Goal: Obtain resource: Download file/media

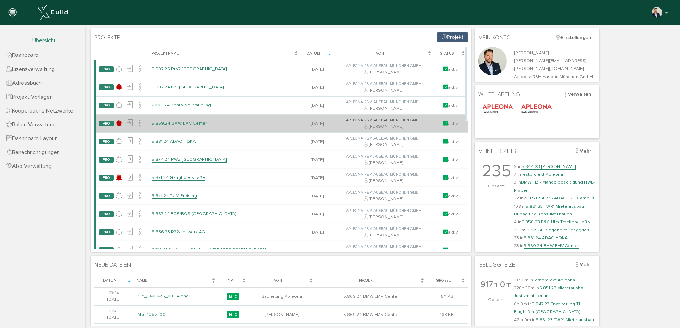
click at [190, 123] on link "5.869.24 BMW EMV Center" at bounding box center [178, 123] width 55 height 6
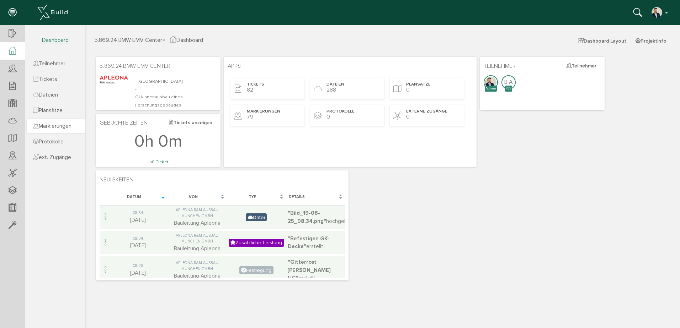
click at [68, 124] on span "Markierungen" at bounding box center [52, 126] width 38 height 7
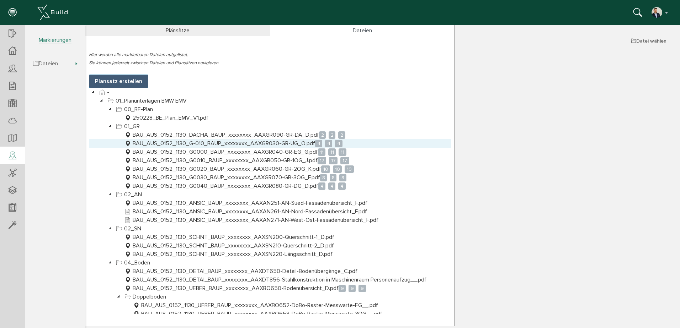
click at [268, 145] on link "BAU_AUS_0152_1130_G-010_BAUP_xxxxxxxx_AAXGR030-GR-UG_O.pdf 4 4 4" at bounding box center [233, 143] width 221 height 9
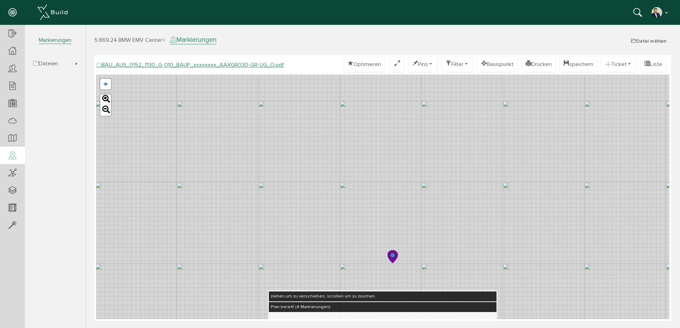
drag, startPoint x: 469, startPoint y: 187, endPoint x: 420, endPoint y: 182, distance: 49.3
click at [420, 182] on div "BAU_AUS_0152_1130_G-010_BAUP_xxxxxxxx_AAXGR030-GR-UG_L.pdf abbrechen Leaflet" at bounding box center [382, 197] width 573 height 245
drag, startPoint x: 382, startPoint y: 186, endPoint x: 354, endPoint y: 172, distance: 31.5
click at [354, 172] on div "BAU_AUS_0152_1130_G-010_BAUP_xxxxxxxx_AAXGR030-GR-UG_L.pdf abbrechen Leaflet" at bounding box center [382, 197] width 573 height 245
drag, startPoint x: 361, startPoint y: 204, endPoint x: 350, endPoint y: 177, distance: 29.4
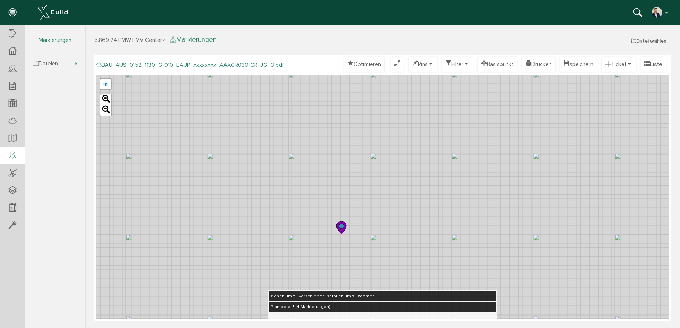
click at [332, 178] on div "BAU_AUS_0152_1130_G-010_BAUP_xxxxxxxx_AAXGR030-GR-UG_L.pdf abbrechen Leaflet" at bounding box center [382, 197] width 573 height 245
click at [315, 165] on div "BAU_AUS_0152_1130_G-010_BAUP_xxxxxxxx_AAXGR030-GR-UG_L.pdf abbrechen Leaflet" at bounding box center [382, 197] width 573 height 245
drag, startPoint x: 342, startPoint y: 171, endPoint x: 346, endPoint y: 118, distance: 53.5
click at [340, 206] on div "BAU_AUS_0152_1130_G-010_BAUP_xxxxxxxx_AAXGR030-GR-UG_L.pdf abbrechen Leaflet" at bounding box center [382, 197] width 573 height 245
click at [339, 134] on div "BAU_AUS_0152_1130_G-010_BAUP_xxxxxxxx_AAXGR030-GR-UG_L.pdf abbrechen Leaflet" at bounding box center [382, 197] width 573 height 245
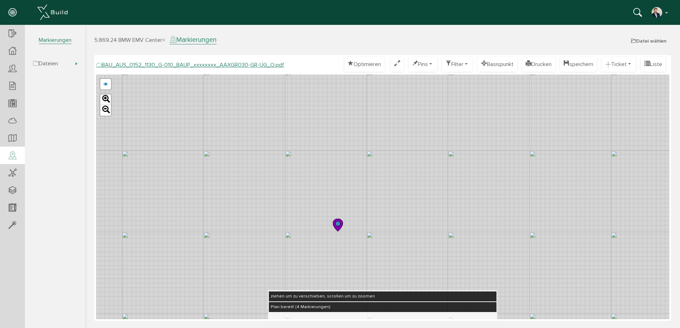
click at [361, 155] on div "BAU_AUS_0152_1130_G-010_BAUP_xxxxxxxx_AAXGR030-GR-UG_L.pdf abbrechen Leaflet" at bounding box center [382, 197] width 573 height 245
drag, startPoint x: 345, startPoint y: 106, endPoint x: 356, endPoint y: 265, distance: 159.7
click at [356, 265] on div "BAU_AUS_0152_1130_G-010_BAUP_xxxxxxxx_AAXGR030-GR-UG_L.pdf abbrechen Leaflet" at bounding box center [382, 197] width 573 height 245
drag, startPoint x: 308, startPoint y: 156, endPoint x: 312, endPoint y: 179, distance: 23.4
click at [329, 186] on div "BAU_AUS_0152_1130_G-010_BAUP_xxxxxxxx_AAXGR030-GR-UG_L.pdf abbrechen Leaflet" at bounding box center [382, 197] width 573 height 245
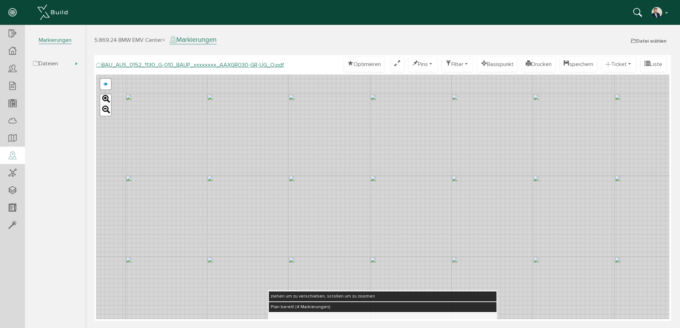
drag, startPoint x: 213, startPoint y: 162, endPoint x: 271, endPoint y: 161, distance: 58.3
click at [271, 161] on div "BAU_AUS_0152_1130_G-010_BAUP_xxxxxxxx_AAXGR030-GR-UG_L.pdf abbrechen Leaflet" at bounding box center [382, 197] width 573 height 245
drag, startPoint x: 205, startPoint y: 165, endPoint x: 321, endPoint y: 164, distance: 115.5
click at [321, 164] on div "BAU_AUS_0152_1130_G-010_BAUP_xxxxxxxx_AAXGR030-GR-UG_L.pdf abbrechen Leaflet" at bounding box center [382, 197] width 573 height 245
drag, startPoint x: 262, startPoint y: 169, endPoint x: 305, endPoint y: 168, distance: 43.4
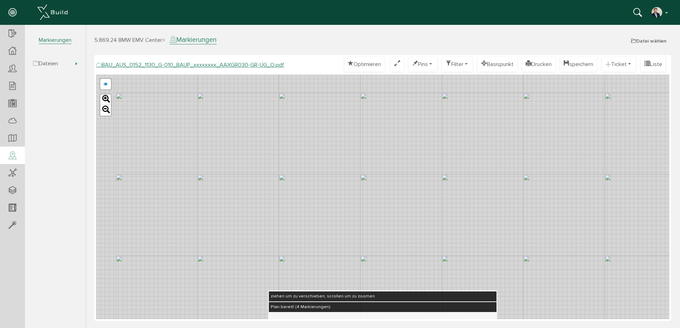
click at [305, 168] on div "BAU_AUS_0152_1130_G-010_BAUP_xxxxxxxx_AAXGR030-GR-UG_L.pdf abbrechen Leaflet" at bounding box center [382, 197] width 573 height 245
drag, startPoint x: 246, startPoint y: 160, endPoint x: 334, endPoint y: 167, distance: 88.4
click at [334, 167] on div "BAU_AUS_0152_1130_G-010_BAUP_xxxxxxxx_AAXGR030-GR-UG_L.pdf abbrechen Leaflet" at bounding box center [382, 197] width 573 height 245
drag, startPoint x: 406, startPoint y: 162, endPoint x: 489, endPoint y: 157, distance: 82.6
click at [489, 157] on div "BAU_AUS_0152_1130_G-010_BAUP_xxxxxxxx_AAXGR030-GR-UG_L.pdf abbrechen Leaflet" at bounding box center [382, 197] width 573 height 245
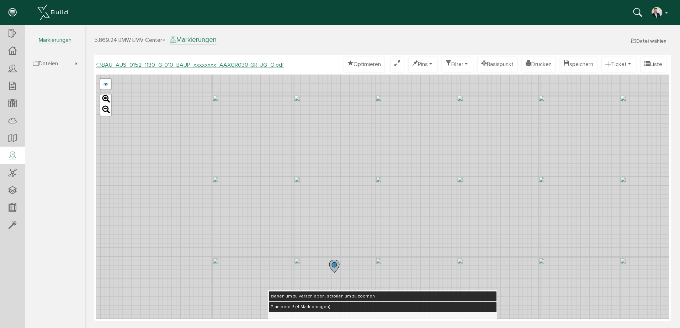
drag, startPoint x: 262, startPoint y: 162, endPoint x: 405, endPoint y: 162, distance: 142.5
click at [405, 162] on div "BAU_AUS_0152_1130_G-010_BAUP_xxxxxxxx_AAXGR030-GR-UG_L.pdf abbrechen Leaflet" at bounding box center [382, 197] width 573 height 245
drag, startPoint x: 248, startPoint y: 163, endPoint x: 334, endPoint y: 165, distance: 86.0
click at [334, 165] on div "BAU_AUS_0152_1130_G-010_BAUP_xxxxxxxx_AAXGR030-GR-UG_L.pdf abbrechen Leaflet" at bounding box center [382, 197] width 573 height 245
drag, startPoint x: 283, startPoint y: 165, endPoint x: 360, endPoint y: 167, distance: 76.8
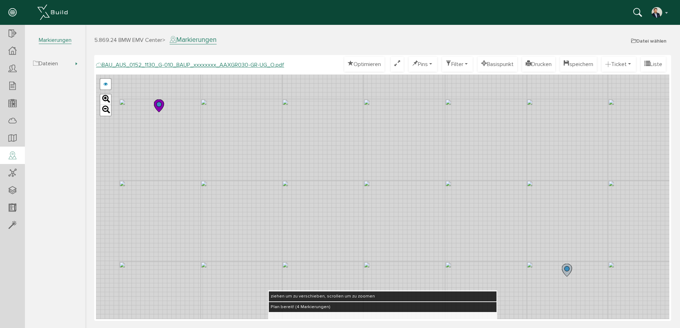
click at [360, 167] on div "BAU_AUS_0152_1130_G-010_BAUP_xxxxxxxx_AAXGR030-GR-UG_L.pdf abbrechen Leaflet" at bounding box center [382, 197] width 573 height 245
drag, startPoint x: 289, startPoint y: 166, endPoint x: 340, endPoint y: 172, distance: 50.8
click at [340, 172] on div "BAU_AUS_0152_1130_G-010_BAUP_xxxxxxxx_AAXGR030-GR-UG_L.pdf abbrechen Leaflet" at bounding box center [382, 197] width 573 height 245
drag, startPoint x: 367, startPoint y: 153, endPoint x: 360, endPoint y: 187, distance: 34.2
click at [360, 187] on div "BAU_AUS_0152_1130_G-010_BAUP_xxxxxxxx_AAXGR030-GR-UG_L.pdf abbrechen Leaflet" at bounding box center [382, 197] width 573 height 245
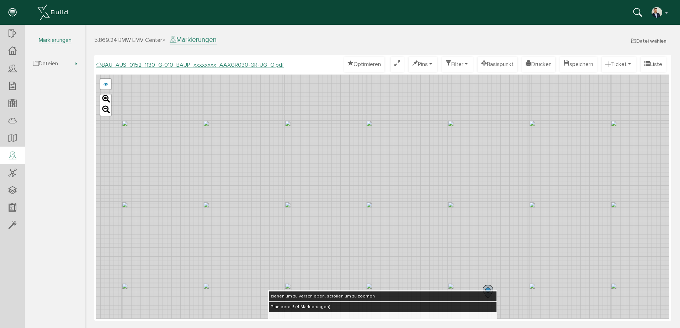
drag, startPoint x: 421, startPoint y: 204, endPoint x: 211, endPoint y: 177, distance: 212.2
click at [211, 177] on div "BAU_AUS_0152_1130_G-010_BAUP_xxxxxxxx_AAXGR030-GR-UG_L.pdf abbrechen Leaflet" at bounding box center [382, 197] width 573 height 245
drag, startPoint x: 516, startPoint y: 171, endPoint x: 301, endPoint y: 157, distance: 216.2
click at [301, 157] on div "BAU_AUS_0152_1130_G-010_BAUP_xxxxxxxx_AAXGR030-GR-UG_L.pdf abbrechen Leaflet" at bounding box center [382, 197] width 573 height 245
drag, startPoint x: 442, startPoint y: 165, endPoint x: 310, endPoint y: 168, distance: 132.2
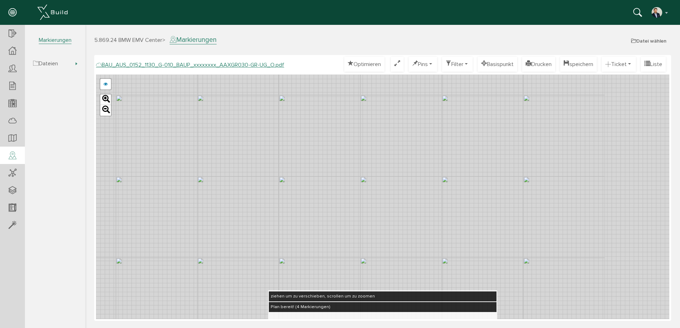
click at [310, 168] on div "BAU_AUS_0152_1130_G-010_BAUP_xxxxxxxx_AAXGR030-GR-UG_L.pdf abbrechen Leaflet" at bounding box center [382, 197] width 573 height 245
drag, startPoint x: 433, startPoint y: 168, endPoint x: 378, endPoint y: 166, distance: 54.8
click at [378, 166] on div "BAU_AUS_0152_1130_G-010_BAUP_xxxxxxxx_AAXGR030-GR-UG_L.pdf abbrechen Leaflet" at bounding box center [382, 197] width 573 height 245
drag, startPoint x: 354, startPoint y: 172, endPoint x: 432, endPoint y: 200, distance: 82.2
click at [432, 200] on div "BAU_AUS_0152_1130_G-010_BAUP_xxxxxxxx_AAXGR030-GR-UG_L.pdf abbrechen Leaflet" at bounding box center [382, 197] width 573 height 245
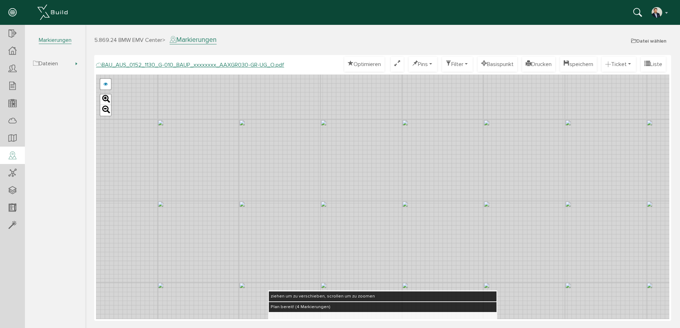
drag, startPoint x: 290, startPoint y: 173, endPoint x: 359, endPoint y: 172, distance: 68.2
click at [359, 172] on div "BAU_AUS_0152_1130_G-010_BAUP_xxxxxxxx_AAXGR030-GR-UG_L.pdf abbrechen Leaflet" at bounding box center [382, 197] width 573 height 245
drag, startPoint x: 205, startPoint y: 174, endPoint x: 432, endPoint y: 174, distance: 227.1
click at [432, 174] on div "BAU_AUS_0152_1130_G-010_BAUP_xxxxxxxx_AAXGR030-GR-UG_L.pdf abbrechen Leaflet" at bounding box center [382, 197] width 573 height 245
drag, startPoint x: 272, startPoint y: 174, endPoint x: 379, endPoint y: 173, distance: 107.0
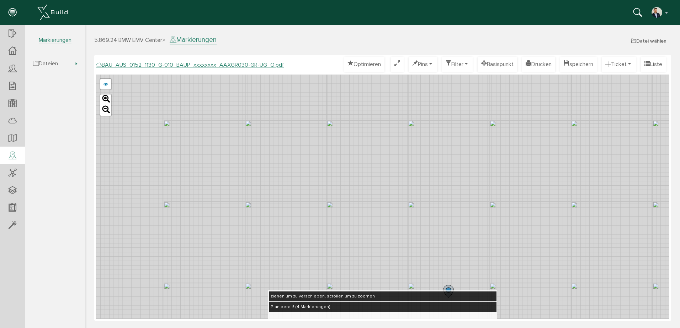
click at [421, 172] on div "BAU_AUS_0152_1130_G-010_BAUP_xxxxxxxx_AAXGR030-GR-UG_L.pdf abbrechen Leaflet" at bounding box center [382, 197] width 573 height 245
drag, startPoint x: 261, startPoint y: 175, endPoint x: 356, endPoint y: 200, distance: 98.4
click at [356, 200] on div "BAU_AUS_0152_1130_G-010_BAUP_xxxxxxxx_AAXGR030-GR-UG_L.pdf abbrechen Leaflet" at bounding box center [382, 197] width 573 height 245
drag, startPoint x: 291, startPoint y: 148, endPoint x: 301, endPoint y: 162, distance: 17.5
click at [307, 201] on div "BAU_AUS_0152_1130_G-010_BAUP_xxxxxxxx_AAXGR030-GR-UG_L.pdf abbrechen Leaflet" at bounding box center [382, 197] width 573 height 245
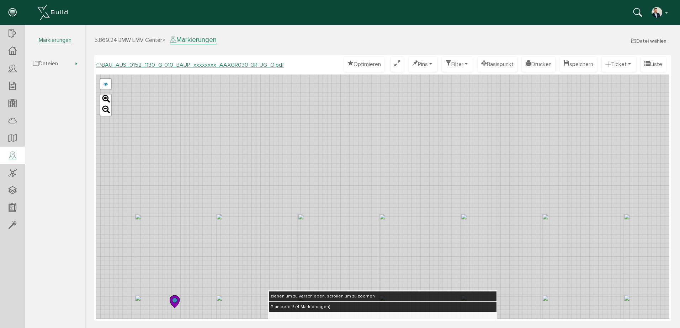
drag, startPoint x: 303, startPoint y: 144, endPoint x: 333, endPoint y: 240, distance: 99.8
click at [333, 240] on div "BAU_AUS_0152_1130_G-010_BAUP_xxxxxxxx_AAXGR030-GR-UG_L.pdf abbrechen Leaflet" at bounding box center [382, 197] width 573 height 245
drag, startPoint x: 349, startPoint y: 151, endPoint x: 351, endPoint y: 210, distance: 59.7
click at [351, 210] on div "BAU_AUS_0152_1130_G-010_BAUP_xxxxxxxx_AAXGR030-GR-UG_L.pdf abbrechen Leaflet" at bounding box center [382, 197] width 573 height 245
drag, startPoint x: 367, startPoint y: 173, endPoint x: 346, endPoint y: 162, distance: 24.3
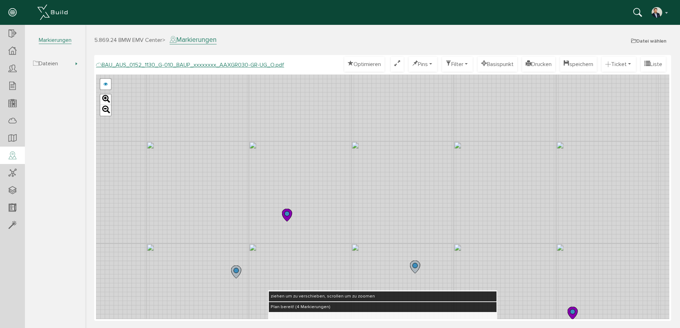
click at [346, 162] on div "BAU_AUS_0152_1130_G-010_BAUP_xxxxxxxx_AAXGR030-GR-UG_L.pdf abbrechen Leaflet" at bounding box center [382, 197] width 573 height 245
drag, startPoint x: 339, startPoint y: 153, endPoint x: 335, endPoint y: 185, distance: 32.2
click at [335, 185] on div "BAU_AUS_0152_1130_G-010_BAUP_xxxxxxxx_AAXGR030-GR-UG_L.pdf abbrechen Leaflet" at bounding box center [382, 197] width 573 height 245
drag
click at [324, 182] on div "BAU_AUS_0152_1130_G-010_BAUP_xxxxxxxx_AAXGR030-GR-UG_L.pdf abbrechen Leaflet" at bounding box center [382, 197] width 573 height 245
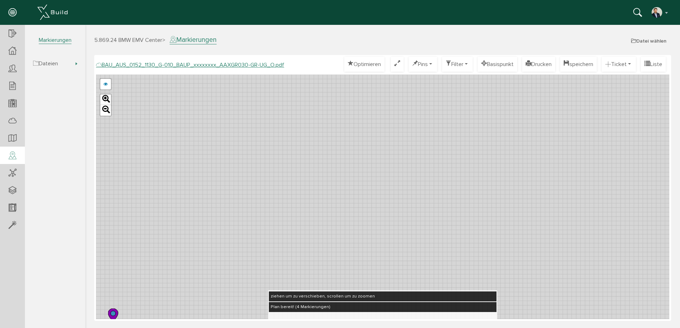
click at [288, 176] on div "BAU_AUS_0152_1130_G-010_BAUP_xxxxxxxx_AAXGR030-GR-UG_L.pdf abbrechen Leaflet" at bounding box center [382, 197] width 573 height 245
click at [290, 232] on div "BAU_AUS_0152_1130_G-010_BAUP_xxxxxxxx_AAXGR030-GR-UG_L.pdf abbrechen Leaflet" at bounding box center [382, 197] width 573 height 245
click at [273, 145] on div "BAU_AUS_0152_1130_G-010_BAUP_xxxxxxxx_AAXGR030-GR-UG_L.pdf abbrechen Leaflet" at bounding box center [382, 197] width 573 height 245
click at [275, 108] on div "BAU_AUS_0152_1130_G-010_BAUP_xxxxxxxx_AAXGR030-GR-UG_L.pdf abbrechen Leaflet" at bounding box center [382, 197] width 573 height 245
click at [308, 225] on div "BAU_AUS_0152_1130_G-010_BAUP_xxxxxxxx_AAXGR030-GR-UG_L.pdf abbrechen Leaflet" at bounding box center [382, 197] width 573 height 245
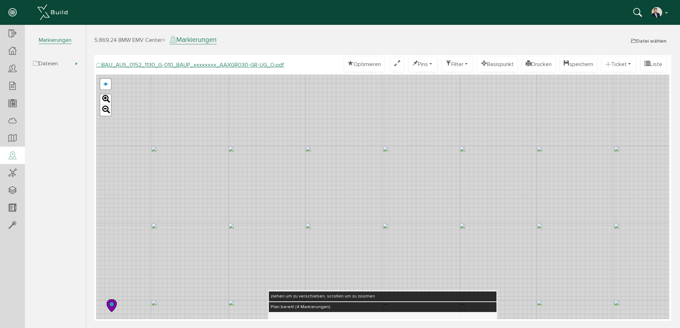
click at [238, 131] on div "BAU_AUS_0152_1130_G-010_BAUP_xxxxxxxx_AAXGR030-GR-UG_L.pdf abbrechen Leaflet" at bounding box center [382, 197] width 573 height 245
click at [292, 233] on div "BAU_AUS_0152_1130_G-010_BAUP_xxxxxxxx_AAXGR030-GR-UG_L.pdf abbrechen Leaflet" at bounding box center [382, 197] width 573 height 245
click at [307, 184] on div "BAU_AUS_0152_1130_G-010_BAUP_xxxxxxxx_AAXGR030-GR-UG_L.pdf abbrechen Leaflet" at bounding box center [382, 197] width 573 height 245
click at [296, 180] on div "BAU_AUS_0152_1130_G-010_BAUP_xxxxxxxx_AAXGR030-GR-UG_L.pdf abbrechen Leaflet" at bounding box center [382, 197] width 573 height 245
click at [296, 184] on div "BAU_AUS_0152_1130_G-010_BAUP_xxxxxxxx_AAXGR030-GR-UG_L.pdf abbrechen Leaflet" at bounding box center [382, 197] width 573 height 245
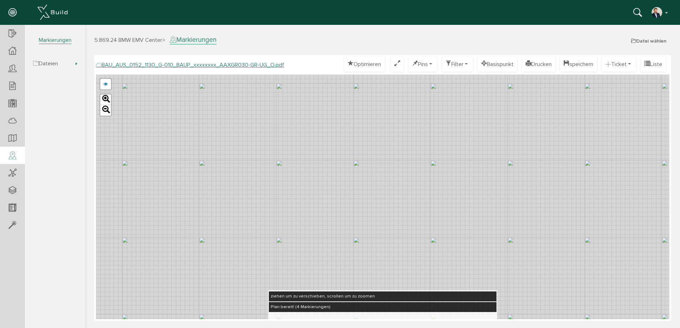
click at [284, 142] on div "BAU_AUS_0152_1130_G-010_BAUP_xxxxxxxx_AAXGR030-GR-UG_L.pdf abbrechen Leaflet" at bounding box center [382, 197] width 573 height 245
click at [283, 141] on div "BAU_AUS_0152_1130_G-010_BAUP_xxxxxxxx_AAXGR030-GR-UG_L.pdf abbrechen Leaflet" at bounding box center [382, 197] width 573 height 245
drag, startPoint x: 283, startPoint y: 141, endPoint x: 286, endPoint y: 179, distance: 38.9
click at [286, 179] on div "BAU_AUS_0152_1130_G-010_BAUP_xxxxxxxx_AAXGR030-GR-UG_L.pdf abbrechen Leaflet" at bounding box center [382, 197] width 573 height 245
drag, startPoint x: 281, startPoint y: 169, endPoint x: 285, endPoint y: 220, distance: 51.7
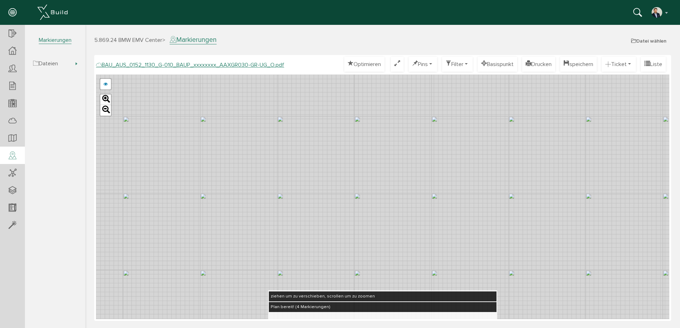
click at [285, 220] on div "BAU_AUS_0152_1130_G-010_BAUP_xxxxxxxx_AAXGR030-GR-UG_L.pdf abbrechen Leaflet" at bounding box center [382, 197] width 573 height 245
drag, startPoint x: 262, startPoint y: 165, endPoint x: 256, endPoint y: 136, distance: 29.2
click at [256, 137] on div "BAU_AUS_0152_1130_G-010_BAUP_xxxxxxxx_AAXGR030-GR-UG_L.pdf abbrechen Leaflet" at bounding box center [382, 197] width 573 height 245
drag, startPoint x: 281, startPoint y: 216, endPoint x: 271, endPoint y: 153, distance: 63.7
click at [271, 153] on div "BAU_AUS_0152_1130_G-010_BAUP_xxxxxxxx_AAXGR030-GR-UG_L.pdf abbrechen Leaflet" at bounding box center [382, 197] width 573 height 245
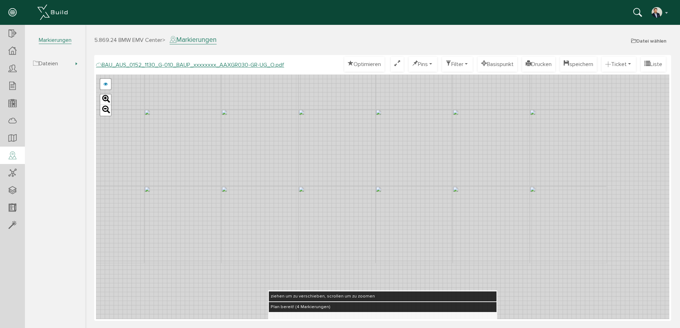
drag, startPoint x: 484, startPoint y: 234, endPoint x: 377, endPoint y: 169, distance: 124.9
click at [377, 169] on div "BAU_AUS_0152_1130_G-010_BAUP_xxxxxxxx_AAXGR030-GR-UG_L.pdf abbrechen Leaflet" at bounding box center [382, 197] width 573 height 245
drag, startPoint x: 359, startPoint y: 149, endPoint x: 361, endPoint y: 196, distance: 46.9
click at [363, 199] on div "BAU_AUS_0152_1130_G-010_BAUP_xxxxxxxx_AAXGR030-GR-UG_L.pdf abbrechen Leaflet" at bounding box center [382, 197] width 573 height 245
drag, startPoint x: 332, startPoint y: 161, endPoint x: 363, endPoint y: 215, distance: 62.2
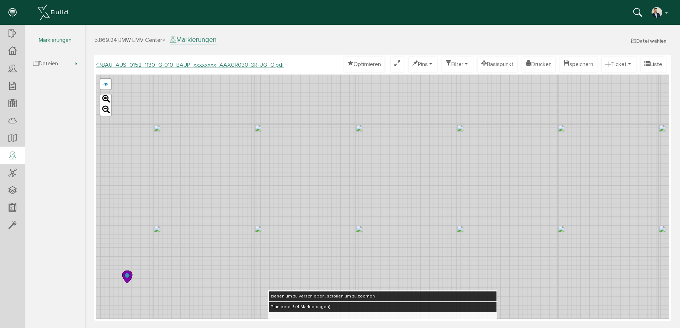
click at [363, 215] on div "BAU_AUS_0152_1130_G-010_BAUP_xxxxxxxx_AAXGR030-GR-UG_L.pdf abbrechen Leaflet" at bounding box center [382, 197] width 573 height 245
drag, startPoint x: 352, startPoint y: 165, endPoint x: 380, endPoint y: 247, distance: 86.1
click at [380, 247] on div "BAU_AUS_0152_1130_G-010_BAUP_xxxxxxxx_AAXGR030-GR-UG_L.pdf abbrechen Leaflet" at bounding box center [382, 197] width 573 height 245
drag, startPoint x: 377, startPoint y: 166, endPoint x: 375, endPoint y: 232, distance: 65.8
click at [376, 248] on div "BAU_AUS_0152_1130_G-010_BAUP_xxxxxxxx_AAXGR030-GR-UG_L.pdf abbrechen Leaflet" at bounding box center [382, 197] width 573 height 245
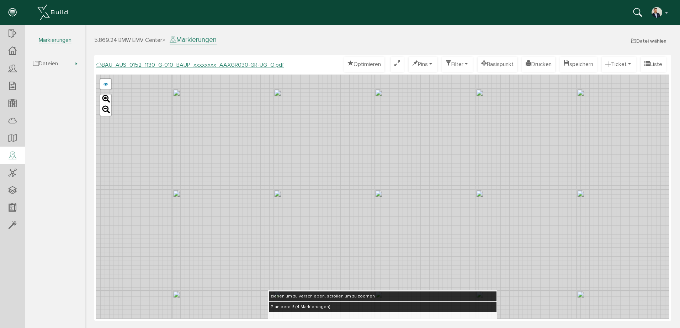
drag, startPoint x: 363, startPoint y: 181, endPoint x: 327, endPoint y: 135, distance: 58.7
click at [327, 130] on div "BAU_AUS_0152_1130_G-010_BAUP_xxxxxxxx_AAXGR030-GR-UG_L.pdf abbrechen Leaflet" at bounding box center [382, 197] width 573 height 245
drag, startPoint x: 372, startPoint y: 226, endPoint x: 318, endPoint y: 146, distance: 96.2
click at [309, 104] on div "BAU_AUS_0152_1130_G-010_BAUP_xxxxxxxx_AAXGR030-GR-UG_L.pdf abbrechen Leaflet" at bounding box center [382, 197] width 573 height 245
drag, startPoint x: 340, startPoint y: 214, endPoint x: 302, endPoint y: 97, distance: 122.6
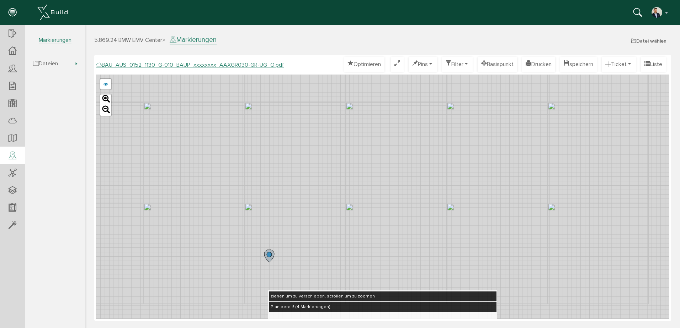
click at [303, 97] on div "BAU_AUS_0152_1130_G-010_BAUP_xxxxxxxx_AAXGR030-GR-UG_L.pdf abbrechen Leaflet" at bounding box center [382, 197] width 573 height 245
drag, startPoint x: 334, startPoint y: 208, endPoint x: 309, endPoint y: 160, distance: 53.6
click at [310, 164] on div "BAU_AUS_0152_1130_G-010_BAUP_xxxxxxxx_AAXGR030-GR-UG_L.pdf abbrechen Leaflet" at bounding box center [382, 197] width 573 height 245
drag, startPoint x: 444, startPoint y: 160, endPoint x: 300, endPoint y: 136, distance: 145.8
click at [300, 136] on div "BAU_AUS_0152_1130_G-010_BAUP_xxxxxxxx_AAXGR030-GR-UG_L.pdf abbrechen Leaflet" at bounding box center [382, 197] width 573 height 245
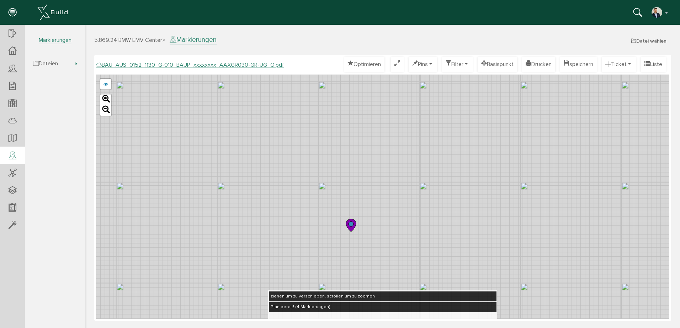
drag, startPoint x: 400, startPoint y: 199, endPoint x: 358, endPoint y: 157, distance: 59.3
click at [358, 158] on div "BAU_AUS_0152_1130_G-010_BAUP_xxxxxxxx_AAXGR030-GR-UG_L.pdf abbrechen Leaflet" at bounding box center [382, 197] width 573 height 245
drag, startPoint x: 324, startPoint y: 138, endPoint x: 321, endPoint y: 179, distance: 41.7
click at [321, 179] on div "BAU_AUS_0152_1130_G-010_BAUP_xxxxxxxx_AAXGR030-GR-UG_L.pdf abbrechen Leaflet" at bounding box center [382, 197] width 573 height 245
drag, startPoint x: 333, startPoint y: 179, endPoint x: 324, endPoint y: 166, distance: 15.9
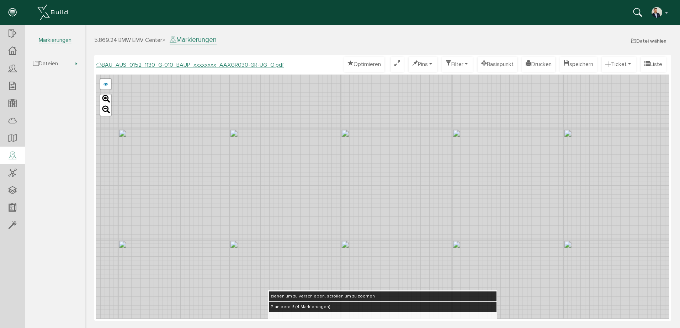
click at [333, 197] on div "BAU_AUS_0152_1130_G-010_BAUP_xxxxxxxx_AAXGR030-GR-UG_L.pdf abbrechen Leaflet" at bounding box center [382, 197] width 573 height 245
drag, startPoint x: 299, startPoint y: 93, endPoint x: 308, endPoint y: 195, distance: 102.0
click at [307, 189] on div "BAU_AUS_0152_1130_G-010_BAUP_xxxxxxxx_AAXGR030-GR-UG_L.pdf abbrechen Leaflet" at bounding box center [382, 197] width 573 height 245
drag, startPoint x: 274, startPoint y: 146, endPoint x: 334, endPoint y: 215, distance: 91.5
click at [334, 215] on div "BAU_AUS_0152_1130_G-010_BAUP_xxxxxxxx_AAXGR030-GR-UG_L.pdf abbrechen Leaflet" at bounding box center [382, 197] width 573 height 245
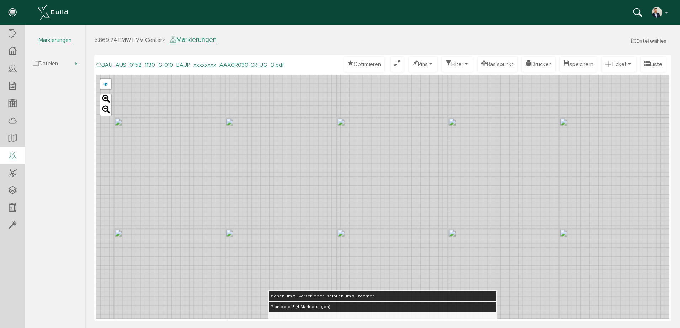
drag, startPoint x: 272, startPoint y: 200, endPoint x: 321, endPoint y: 202, distance: 48.7
click at [405, 206] on div "BAU_AUS_0152_1130_G-010_BAUP_xxxxxxxx_AAXGR030-GR-UG_L.pdf abbrechen Leaflet" at bounding box center [382, 197] width 573 height 245
drag, startPoint x: 220, startPoint y: 198, endPoint x: 327, endPoint y: 212, distance: 108.3
click at [347, 209] on div "BAU_AUS_0152_1130_G-010_BAUP_xxxxxxxx_AAXGR030-GR-UG_L.pdf abbrechen Leaflet" at bounding box center [382, 197] width 573 height 245
drag, startPoint x: 232, startPoint y: 206, endPoint x: 363, endPoint y: 229, distance: 133.2
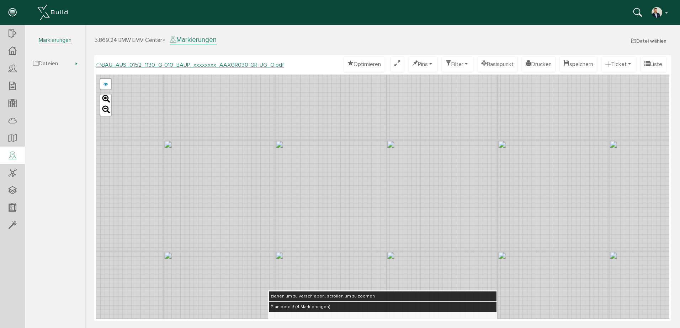
click at [364, 229] on div "BAU_AUS_0152_1130_G-010_BAUP_xxxxxxxx_AAXGR030-GR-UG_L.pdf abbrechen Leaflet" at bounding box center [382, 197] width 573 height 245
drag, startPoint x: 216, startPoint y: 187, endPoint x: 374, endPoint y: 220, distance: 160.5
click at [374, 220] on div "BAU_AUS_0152_1130_G-010_BAUP_xxxxxxxx_AAXGR030-GR-UG_L.pdf abbrechen Leaflet" at bounding box center [382, 197] width 573 height 245
drag, startPoint x: 208, startPoint y: 149, endPoint x: 372, endPoint y: 171, distance: 166.0
click at [376, 172] on div "BAU_AUS_0152_1130_G-010_BAUP_xxxxxxxx_AAXGR030-GR-UG_L.pdf abbrechen Leaflet" at bounding box center [382, 197] width 573 height 245
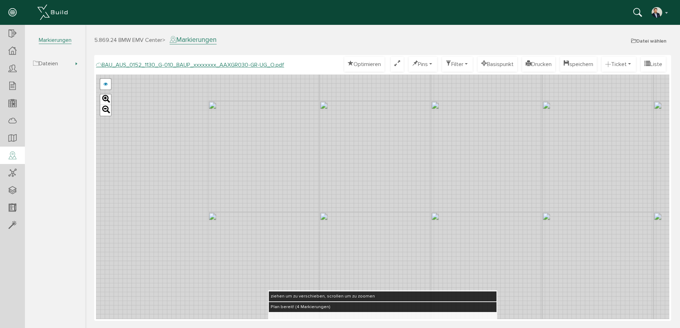
drag, startPoint x: 262, startPoint y: 170, endPoint x: 454, endPoint y: 173, distance: 192.3
click at [459, 173] on div "BAU_AUS_0152_1130_G-010_BAUP_xxxxxxxx_AAXGR030-GR-UG_L.pdf abbrechen Leaflet" at bounding box center [382, 197] width 573 height 245
drag, startPoint x: 278, startPoint y: 140, endPoint x: 309, endPoint y: 208, distance: 74.1
click at [309, 209] on div "BAU_AUS_0152_1130_G-010_BAUP_xxxxxxxx_AAXGR030-GR-UG_L.pdf abbrechen Leaflet" at bounding box center [382, 197] width 573 height 245
drag, startPoint x: 294, startPoint y: 144, endPoint x: 301, endPoint y: 207, distance: 63.3
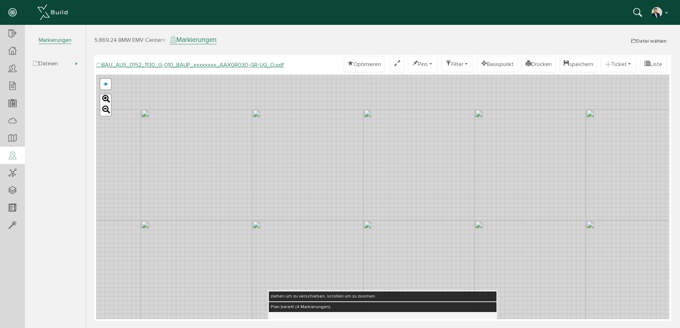
click at [301, 207] on div "BAU_AUS_0152_1130_G-010_BAUP_xxxxxxxx_AAXGR030-GR-UG_L.pdf abbrechen Leaflet" at bounding box center [382, 197] width 573 height 245
drag, startPoint x: 315, startPoint y: 146, endPoint x: 320, endPoint y: 204, distance: 57.9
click at [320, 203] on div "BAU_AUS_0152_1130_G-010_BAUP_xxxxxxxx_AAXGR030-GR-UG_L.pdf abbrechen Leaflet" at bounding box center [382, 197] width 573 height 245
drag, startPoint x: 326, startPoint y: 151, endPoint x: 297, endPoint y: 137, distance: 32.3
click at [297, 137] on div "BAU_AUS_0152_1130_G-010_BAUP_xxxxxxxx_AAXGR030-GR-UG_L.pdf abbrechen Leaflet" at bounding box center [382, 197] width 573 height 245
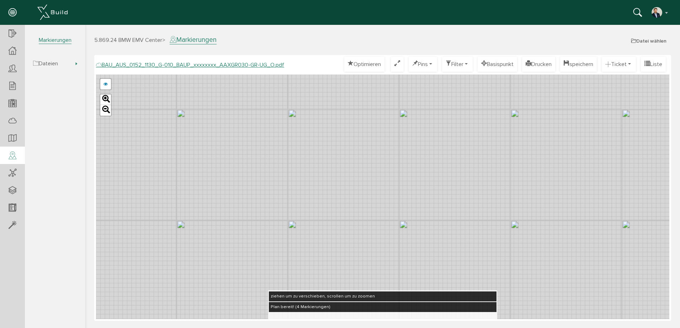
drag, startPoint x: 306, startPoint y: 183, endPoint x: 251, endPoint y: 121, distance: 83.3
click at [251, 123] on div "BAU_AUS_0152_1130_G-010_BAUP_xxxxxxxx_AAXGR030-GR-UG_L.pdf abbrechen Leaflet" at bounding box center [382, 197] width 573 height 245
drag, startPoint x: 264, startPoint y: 142, endPoint x: 264, endPoint y: 130, distance: 11.7
click at [264, 130] on div "BAU_AUS_0152_1130_G-010_BAUP_xxxxxxxx_AAXGR030-GR-UG_L.pdf abbrechen Leaflet" at bounding box center [382, 197] width 573 height 245
drag, startPoint x: 288, startPoint y: 170, endPoint x: 281, endPoint y: 129, distance: 40.8
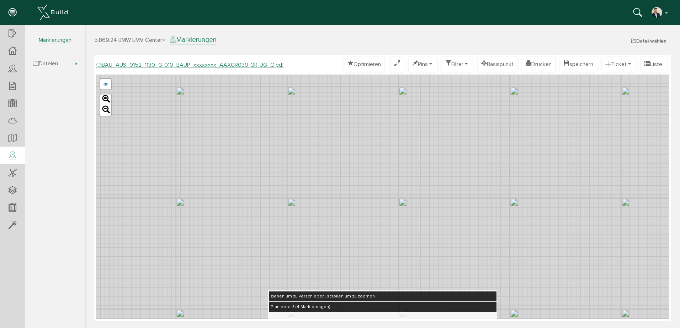
click at [281, 129] on div "BAU_AUS_0152_1130_G-010_BAUP_xxxxxxxx_AAXGR030-GR-UG_L.pdf abbrechen Leaflet" at bounding box center [382, 197] width 573 height 245
drag, startPoint x: 204, startPoint y: 111, endPoint x: 218, endPoint y: 210, distance: 100.2
click at [218, 210] on div "BAU_AUS_0152_1130_G-010_BAUP_xxxxxxxx_AAXGR030-GR-UG_L.pdf abbrechen Leaflet" at bounding box center [382, 197] width 573 height 245
